Goal: Book appointment/travel/reservation

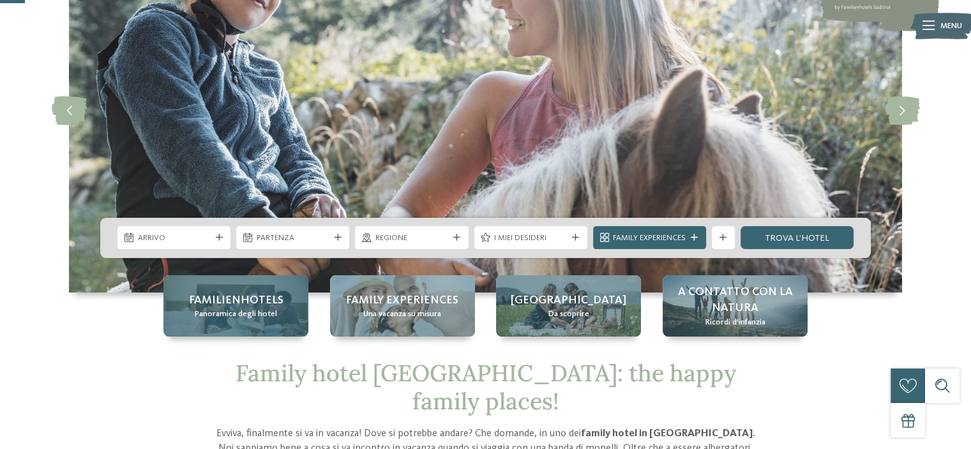
click at [218, 300] on span "Familienhotels" at bounding box center [236, 300] width 94 height 16
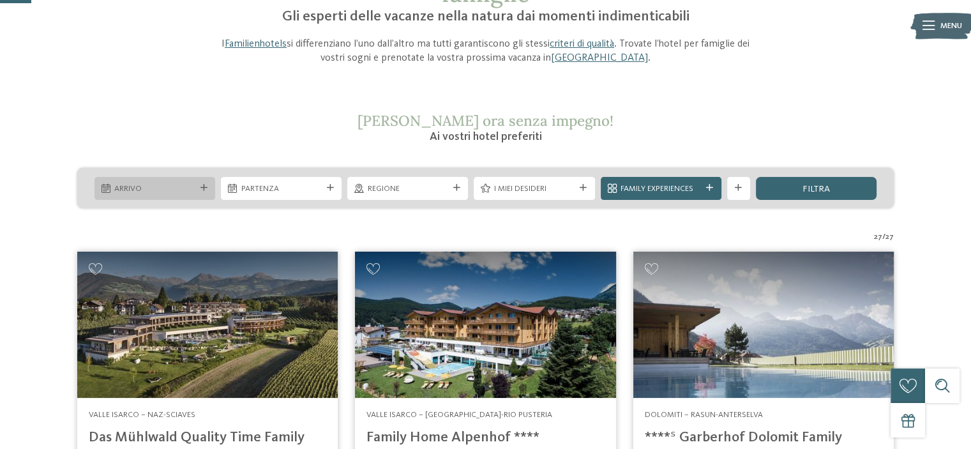
click at [184, 190] on span "Arrivo" at bounding box center [154, 188] width 80 height 11
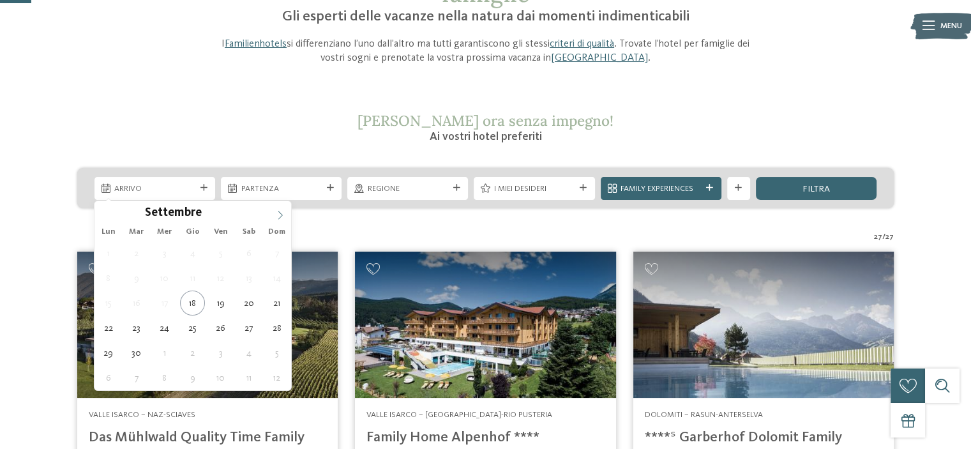
click at [279, 214] on icon at bounding box center [280, 215] width 9 height 9
type input "****"
click at [279, 214] on icon at bounding box center [280, 215] width 9 height 9
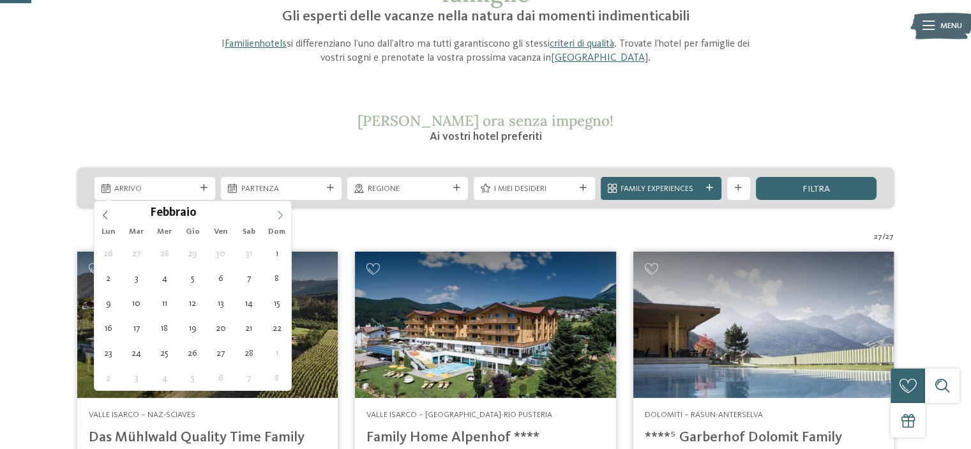
click at [279, 214] on icon at bounding box center [280, 215] width 9 height 9
type div "14.02.2026"
type input "****"
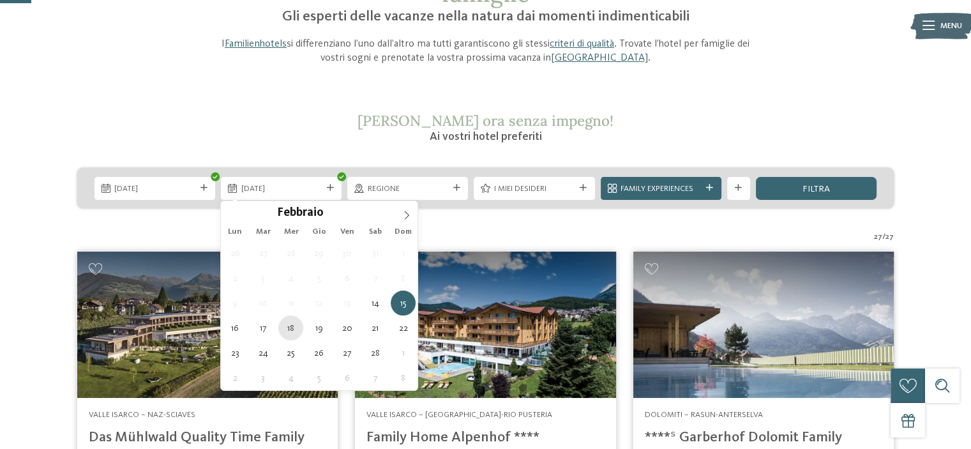
type div "18.02.2026"
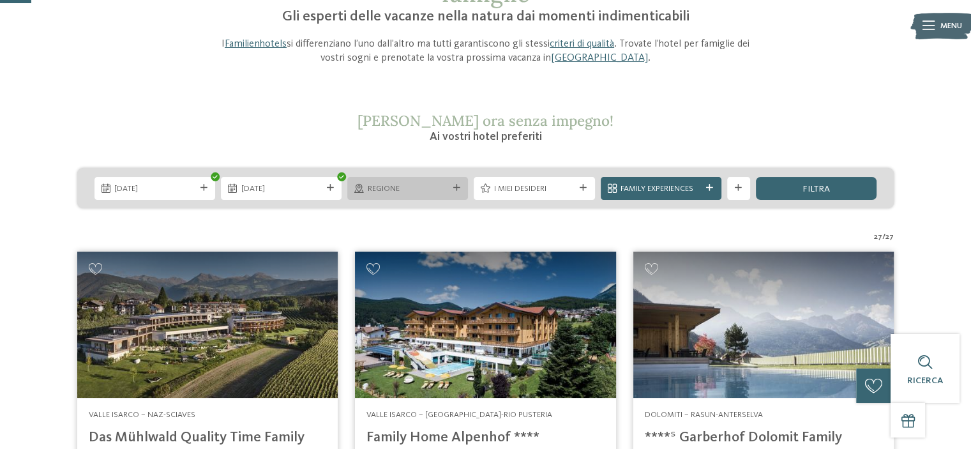
click at [435, 193] on span "Regione" at bounding box center [408, 188] width 80 height 11
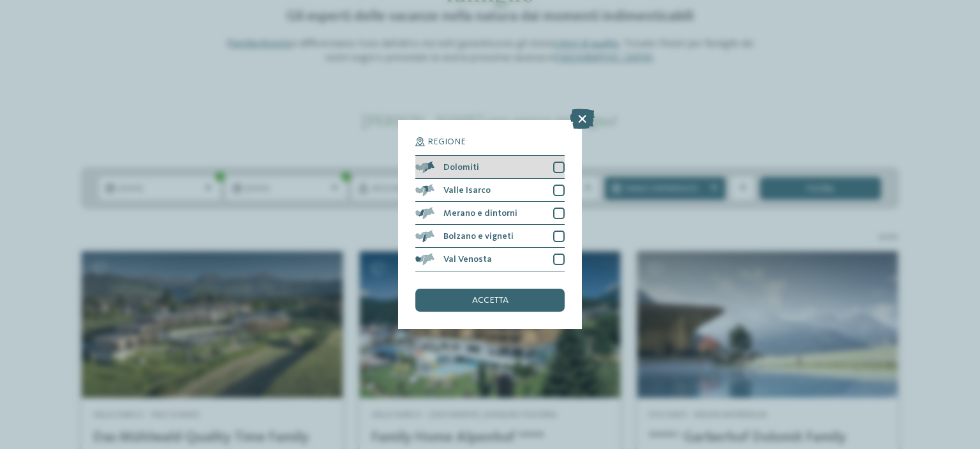
click at [555, 164] on div at bounding box center [558, 166] width 11 height 11
click at [502, 299] on span "accetta" at bounding box center [490, 300] width 36 height 9
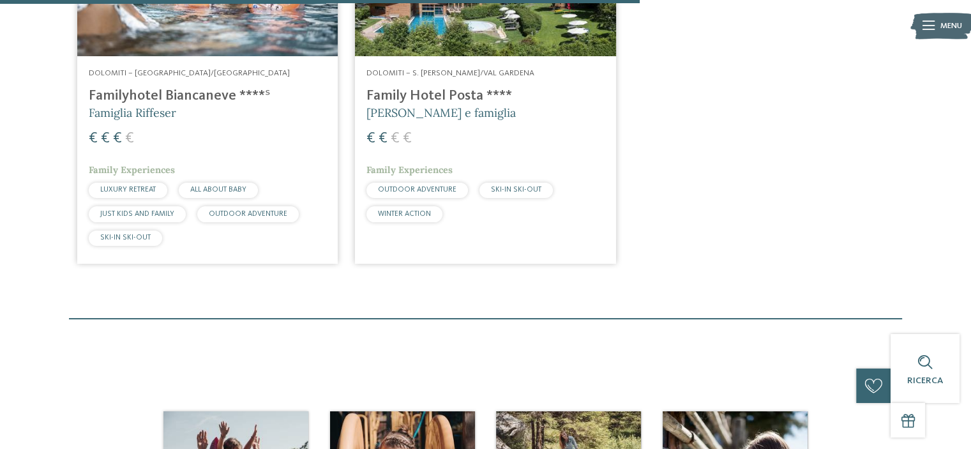
scroll to position [1199, 0]
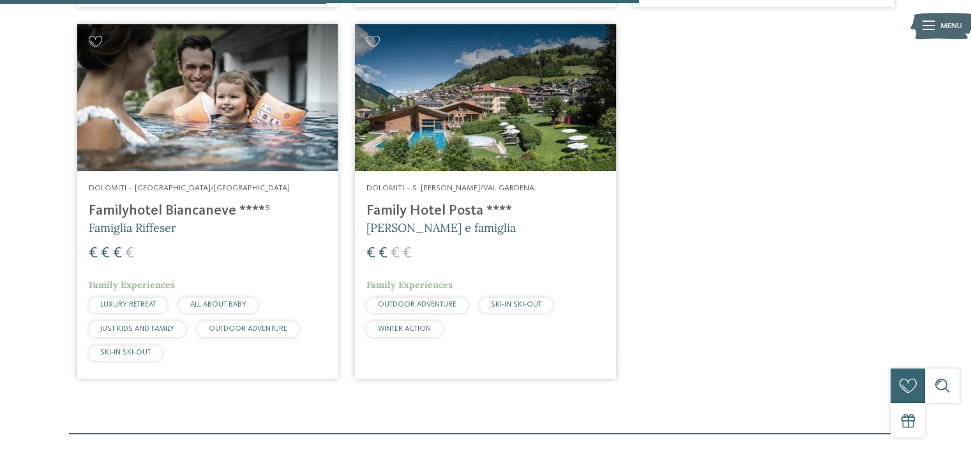
click at [456, 204] on h4 "Family Hotel Posta ****" at bounding box center [484, 210] width 237 height 17
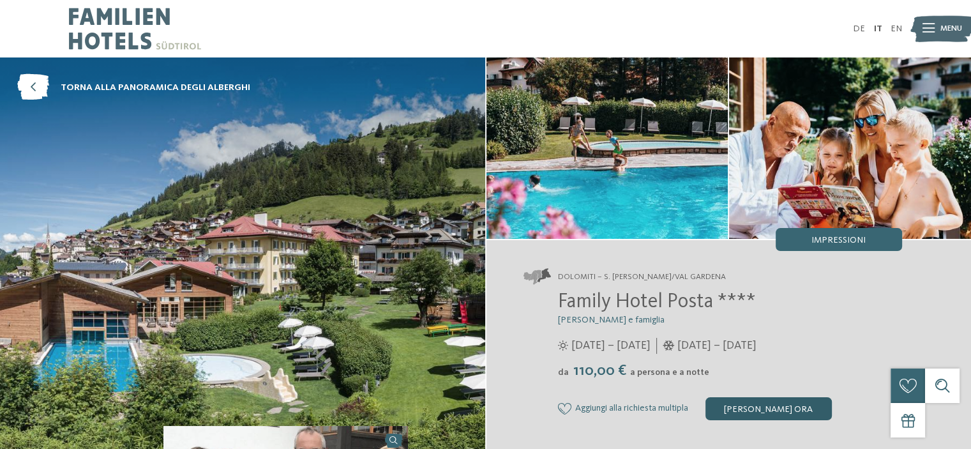
click at [785, 411] on div "[PERSON_NAME] ora" at bounding box center [768, 408] width 126 height 23
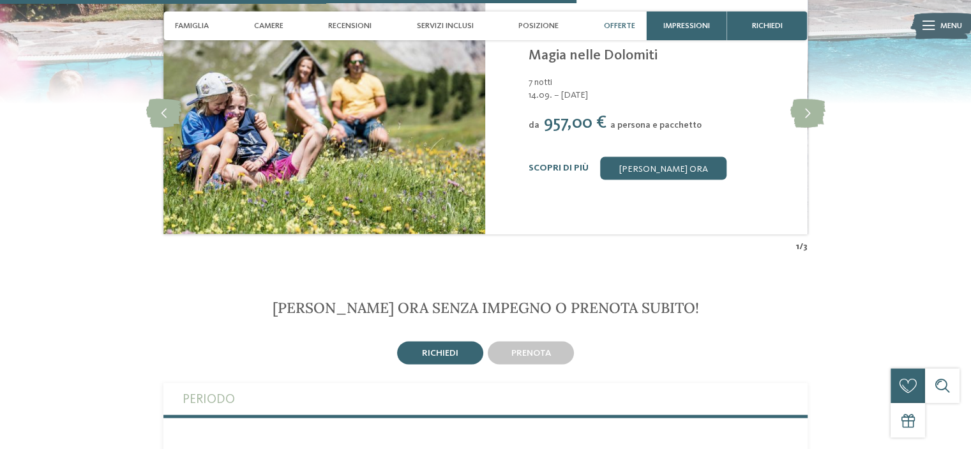
scroll to position [2318, 0]
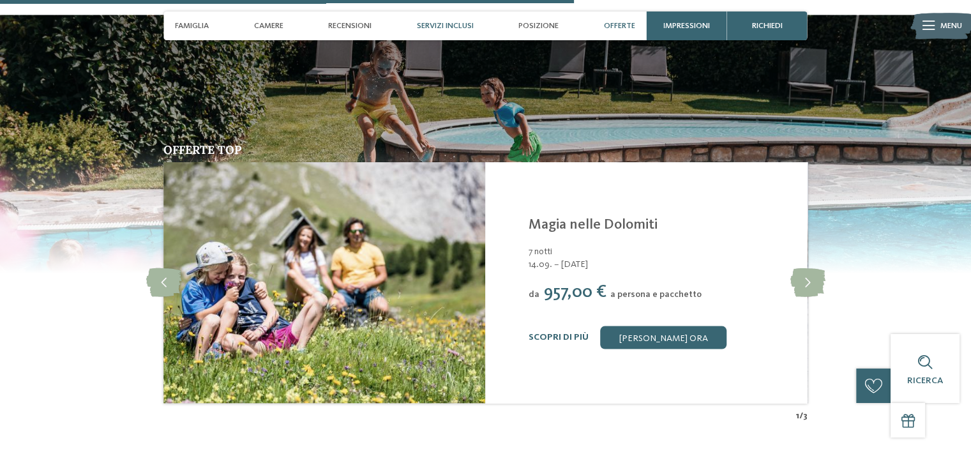
click at [434, 25] on span "Servizi inclusi" at bounding box center [445, 26] width 57 height 10
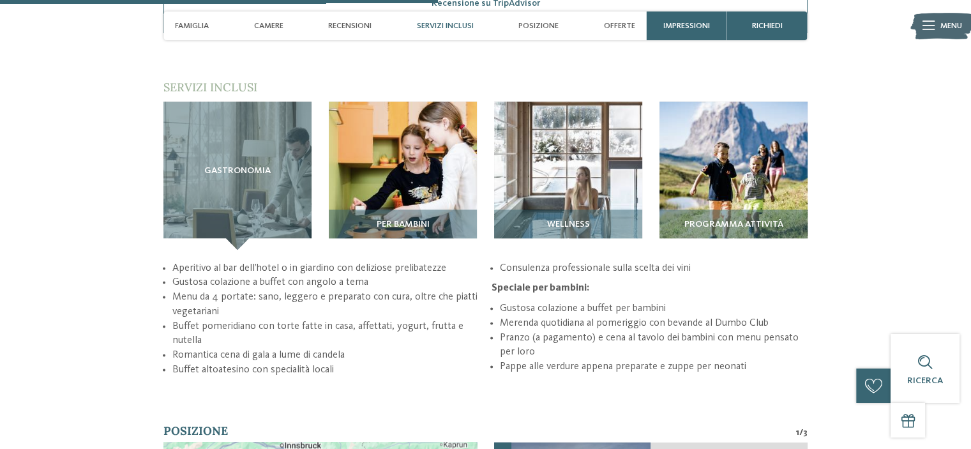
scroll to position [1576, 0]
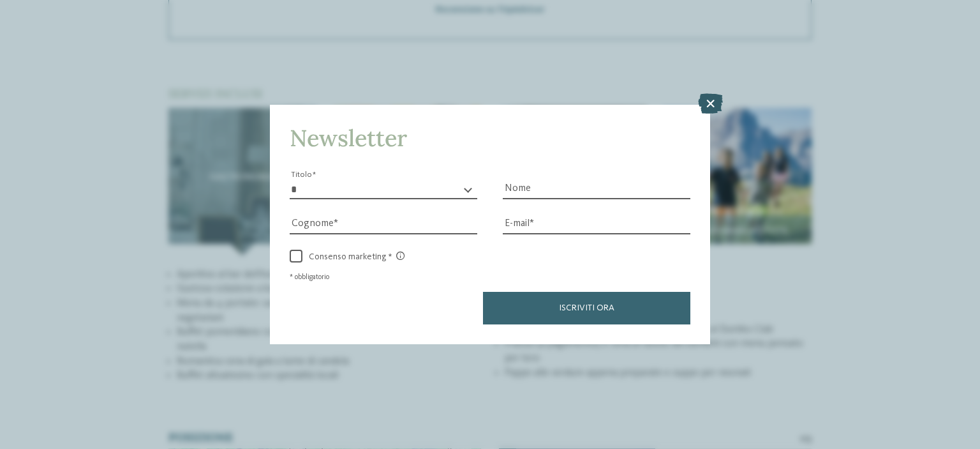
click at [714, 106] on icon at bounding box center [710, 103] width 25 height 20
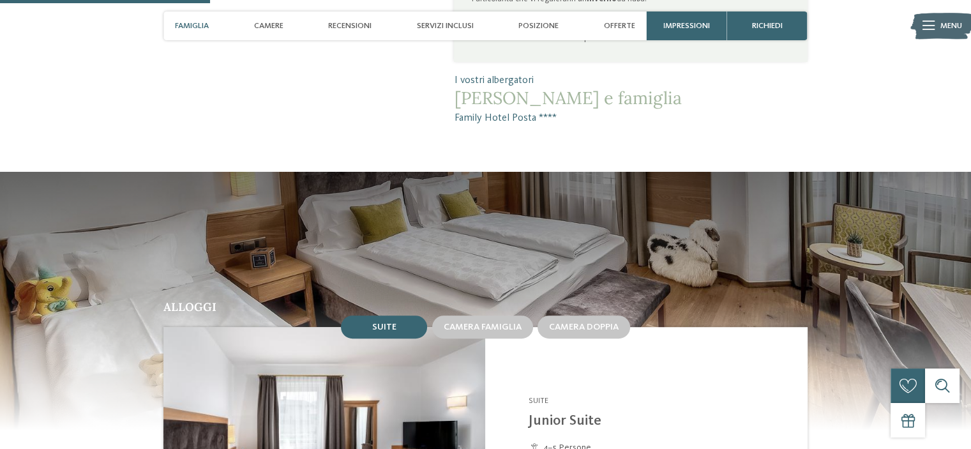
scroll to position [894, 0]
